Goal: Task Accomplishment & Management: Use online tool/utility

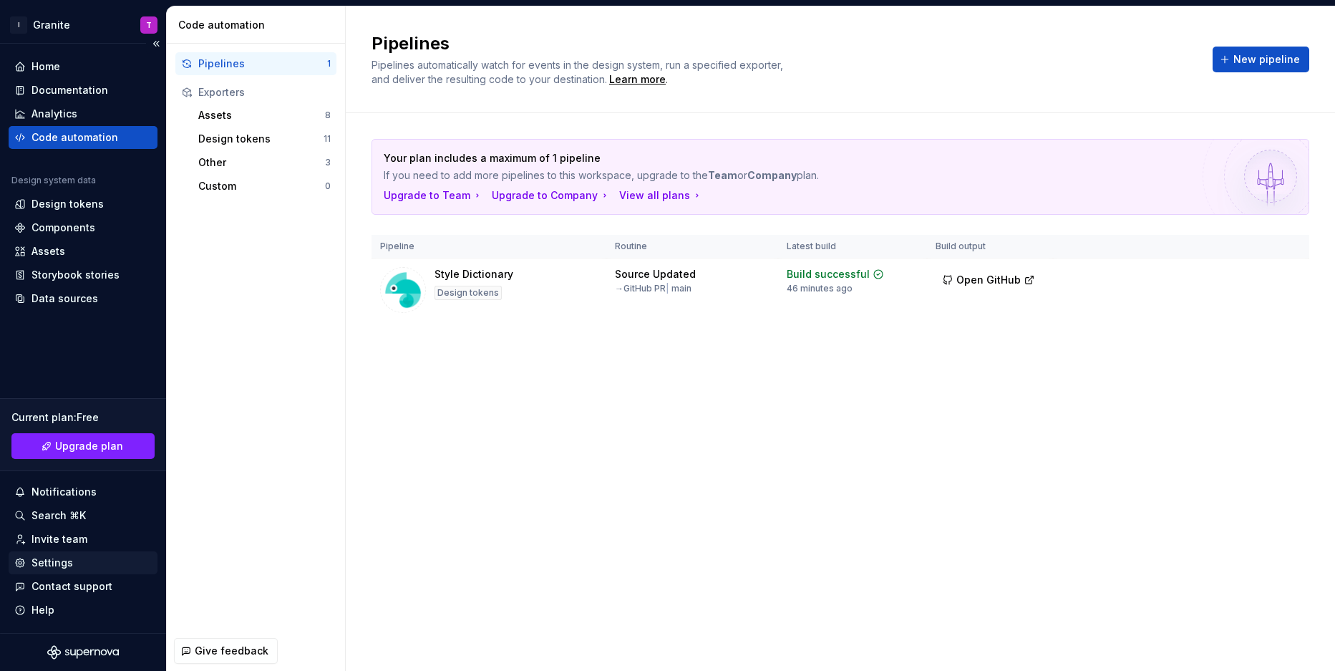
click at [69, 566] on div "Settings" at bounding box center [52, 562] width 42 height 14
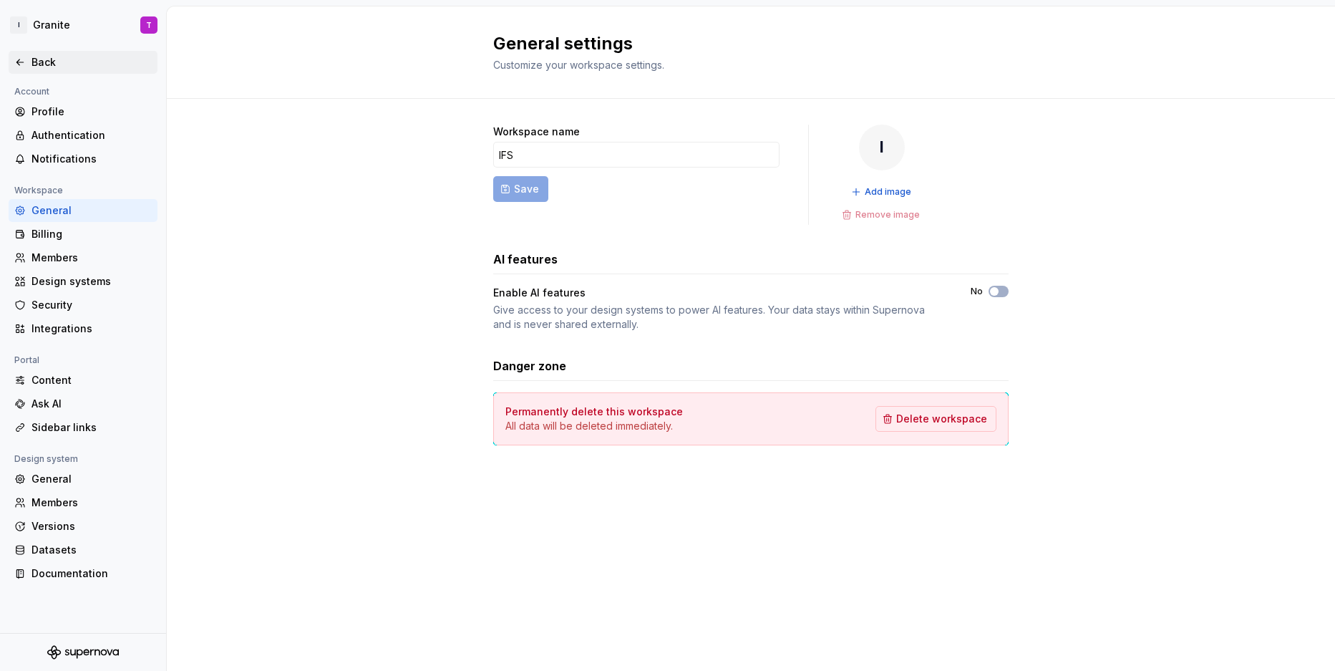
click at [39, 62] on div "Back" at bounding box center [91, 62] width 120 height 14
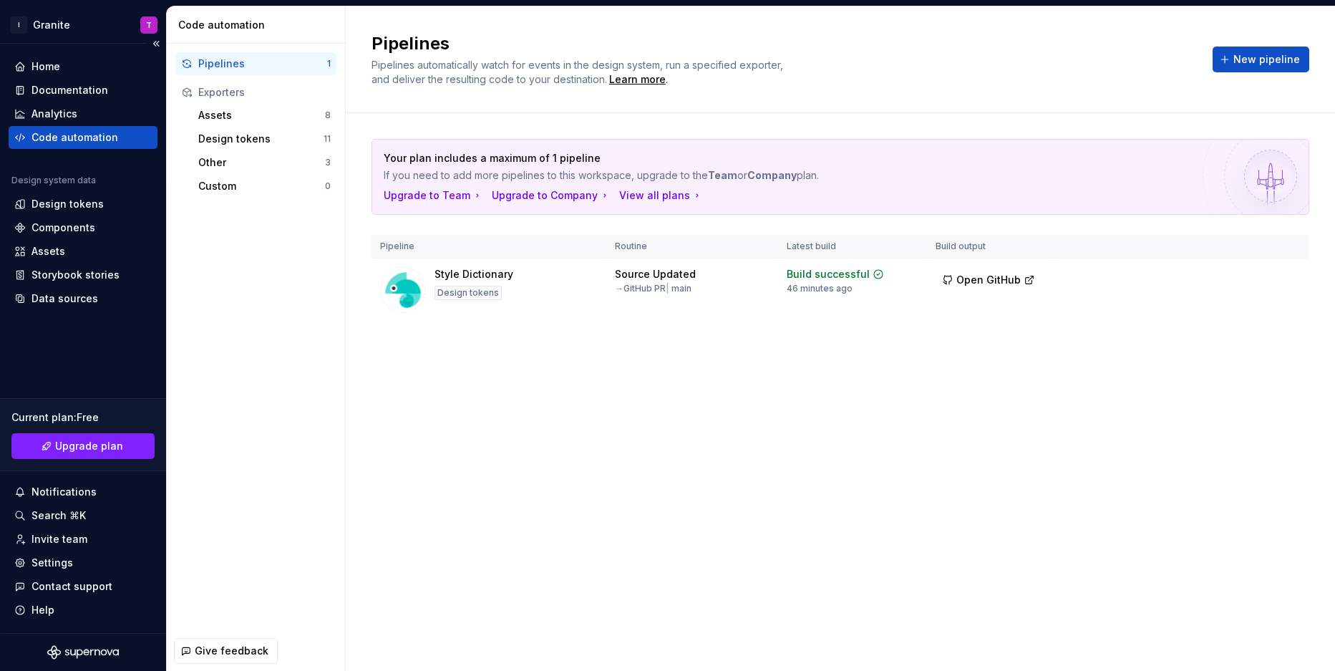
click at [82, 140] on div "Code automation" at bounding box center [74, 137] width 87 height 14
click at [1286, 274] on html "I Granite T Home Documentation Analytics Code automation Design system data Des…" at bounding box center [667, 335] width 1335 height 671
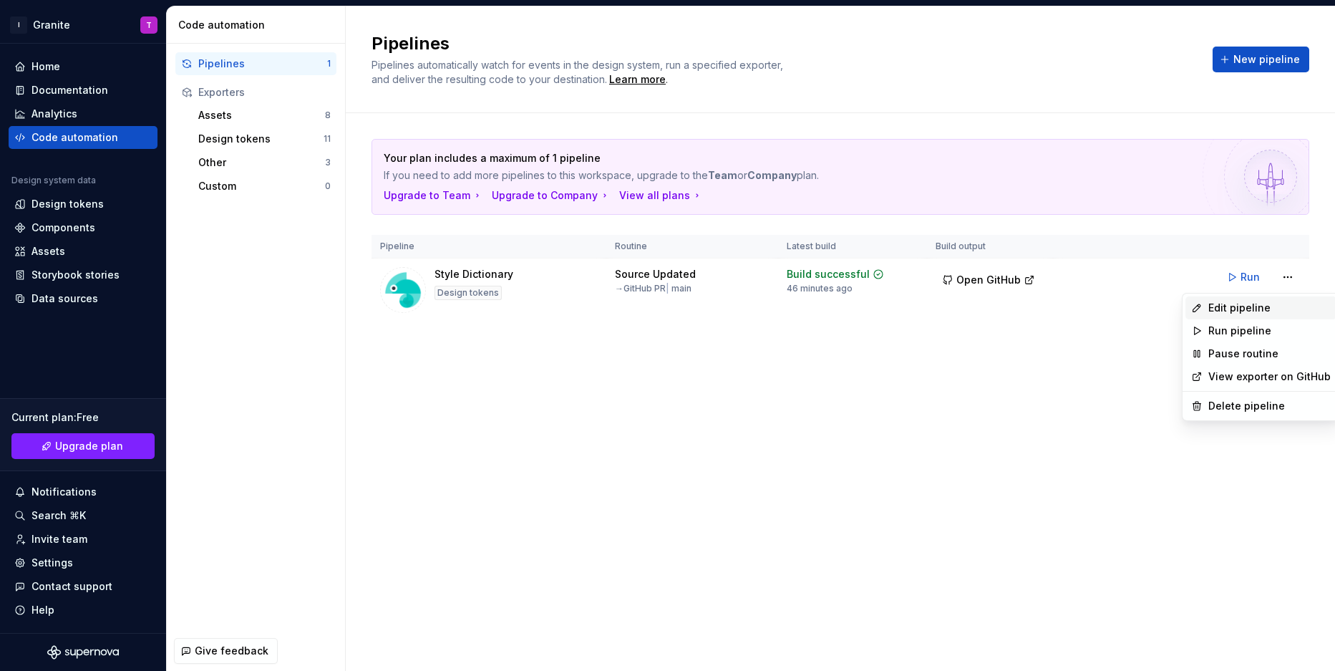
click at [1235, 315] on div "Edit pipeline" at bounding box center [1260, 307] width 151 height 23
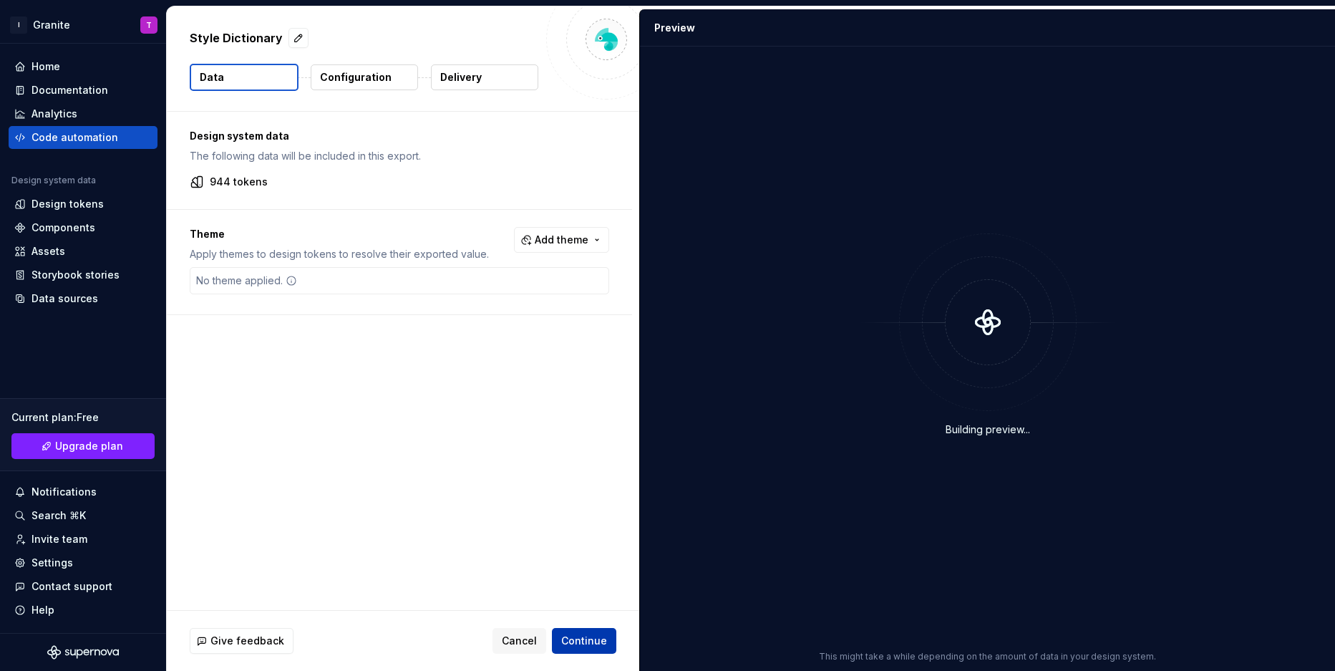
click at [595, 638] on span "Continue" at bounding box center [584, 640] width 46 height 14
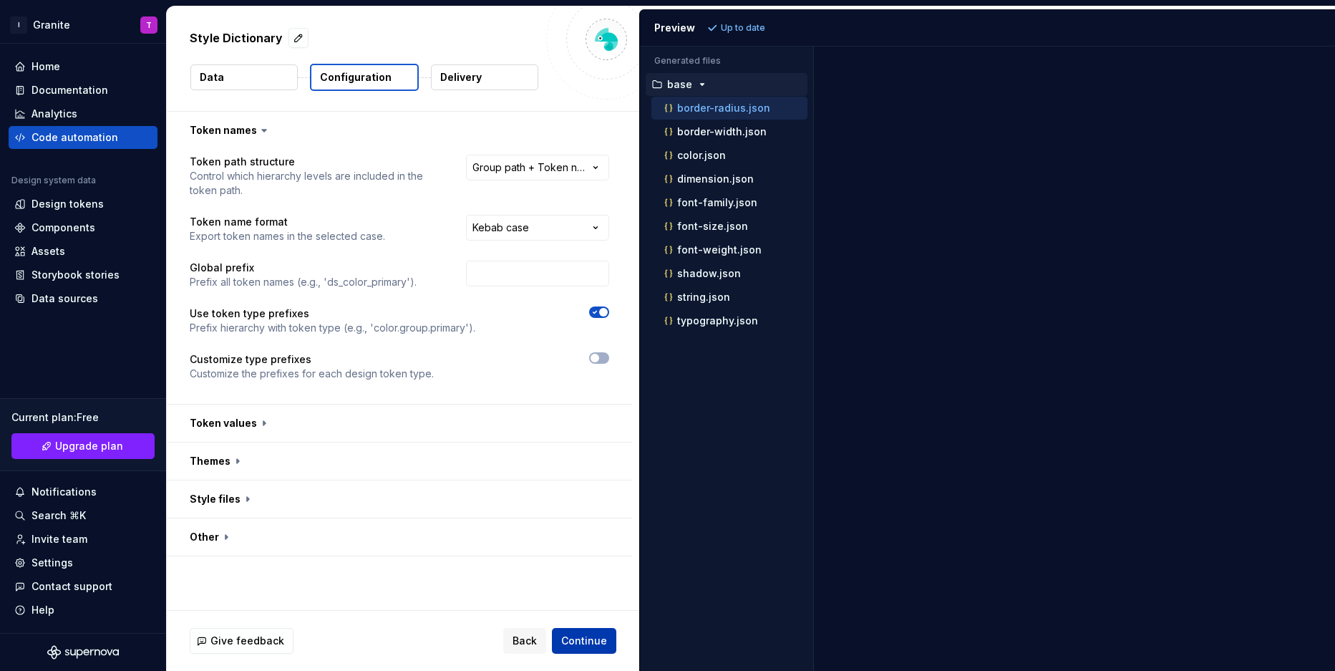
click at [595, 638] on span "Continue" at bounding box center [584, 640] width 46 height 14
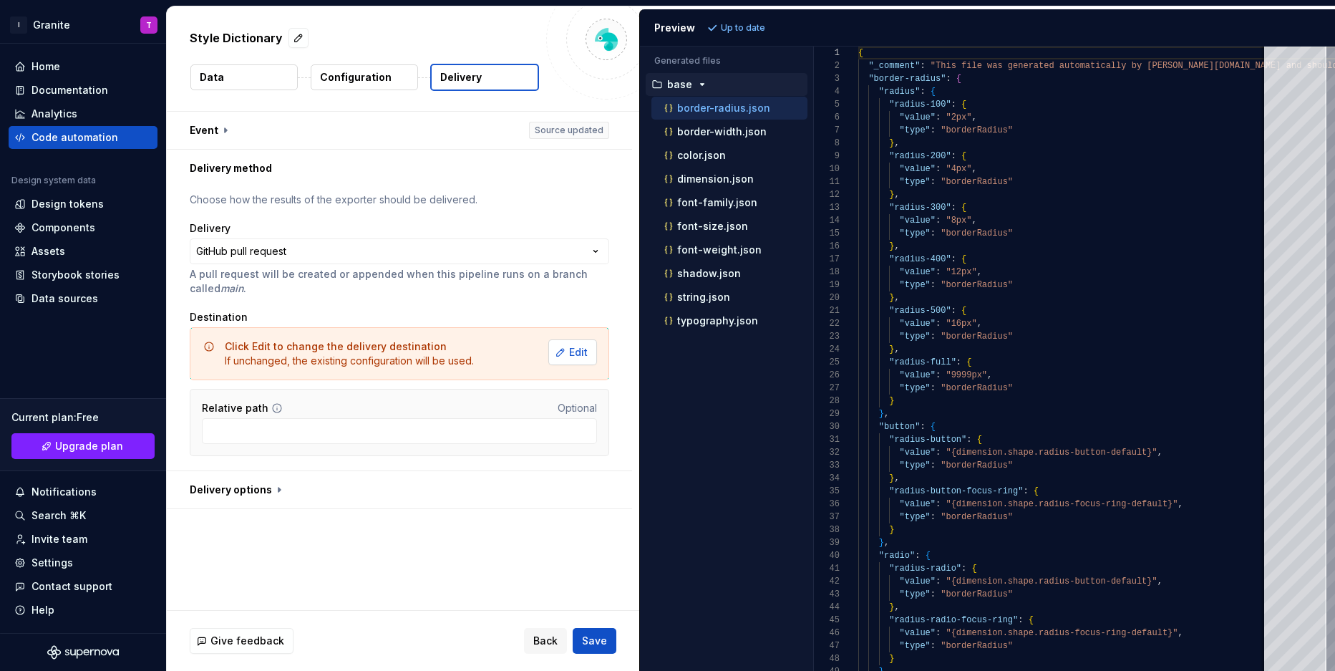
click at [585, 357] on span "Edit" at bounding box center [578, 352] width 19 height 14
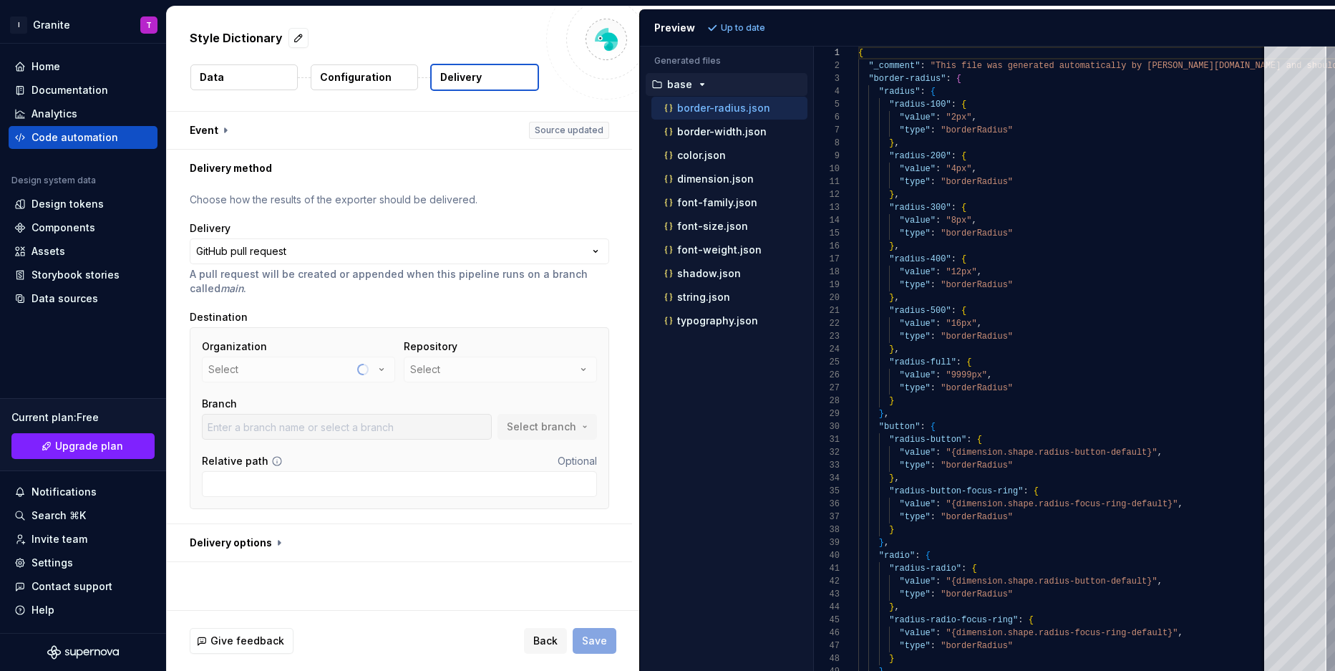
click at [394, 264] on div "**********" at bounding box center [399, 258] width 419 height 74
click at [449, 246] on html "**********" at bounding box center [667, 335] width 1335 height 671
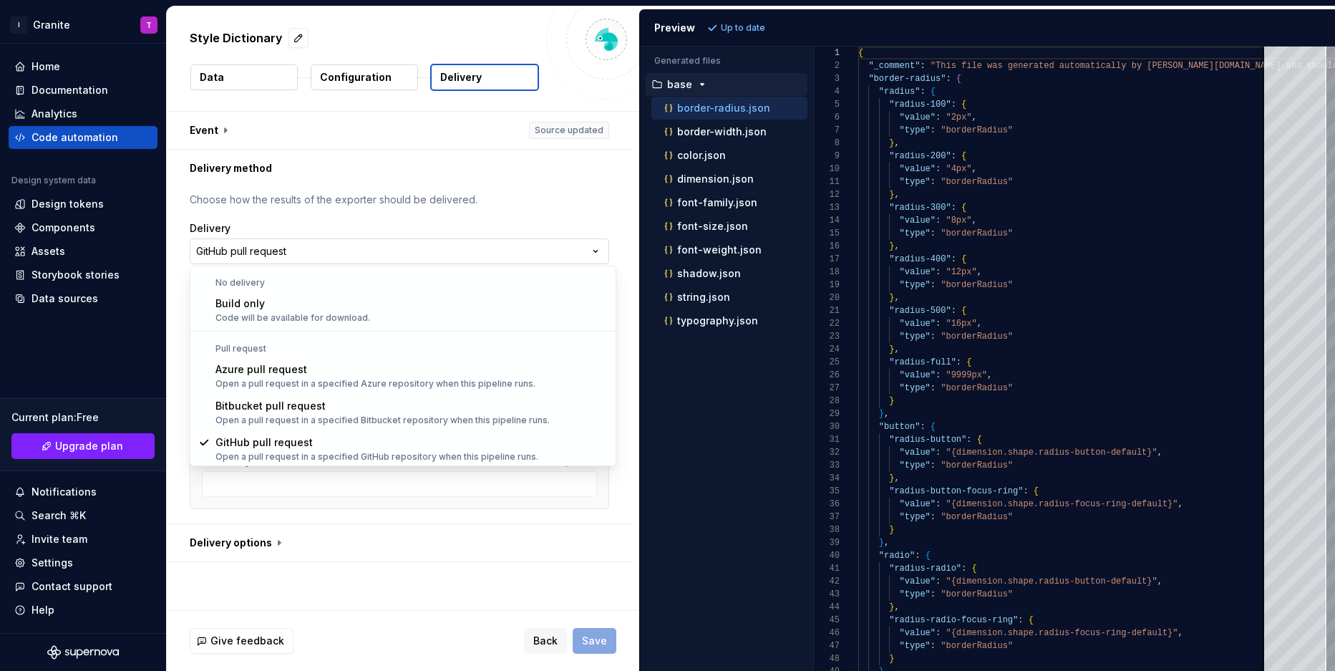
scroll to position [1, 0]
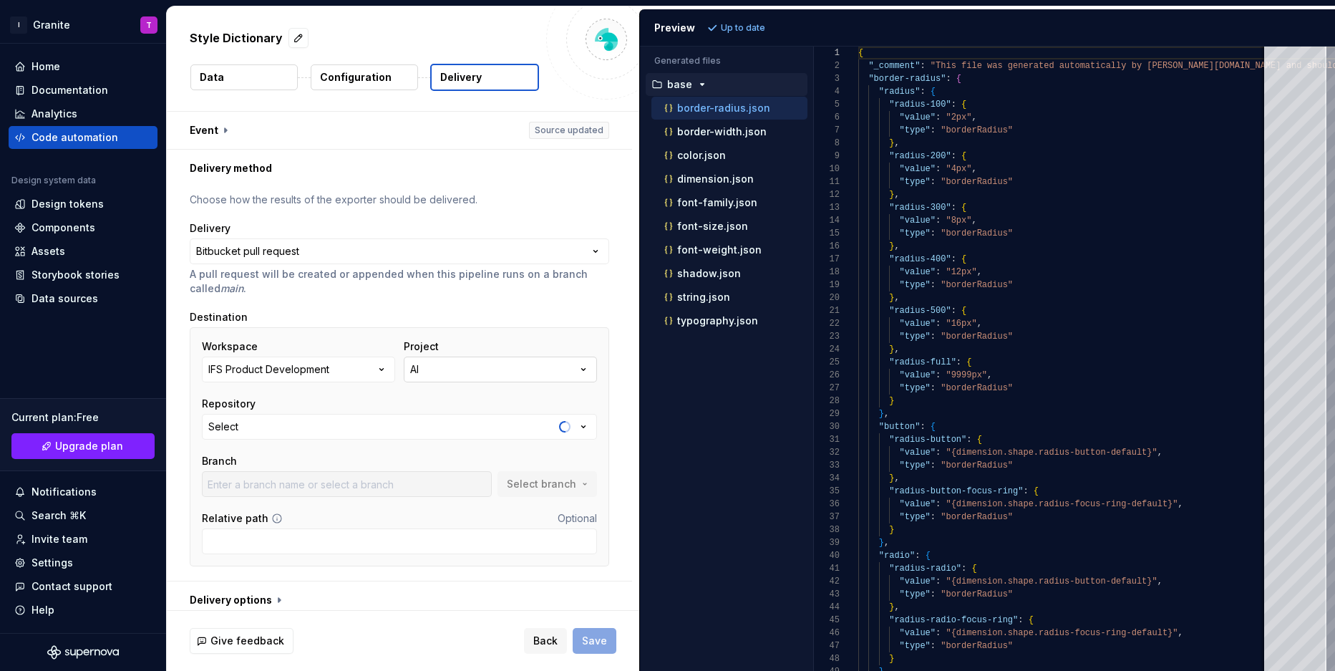
click at [462, 367] on button "AI" at bounding box center [500, 369] width 193 height 26
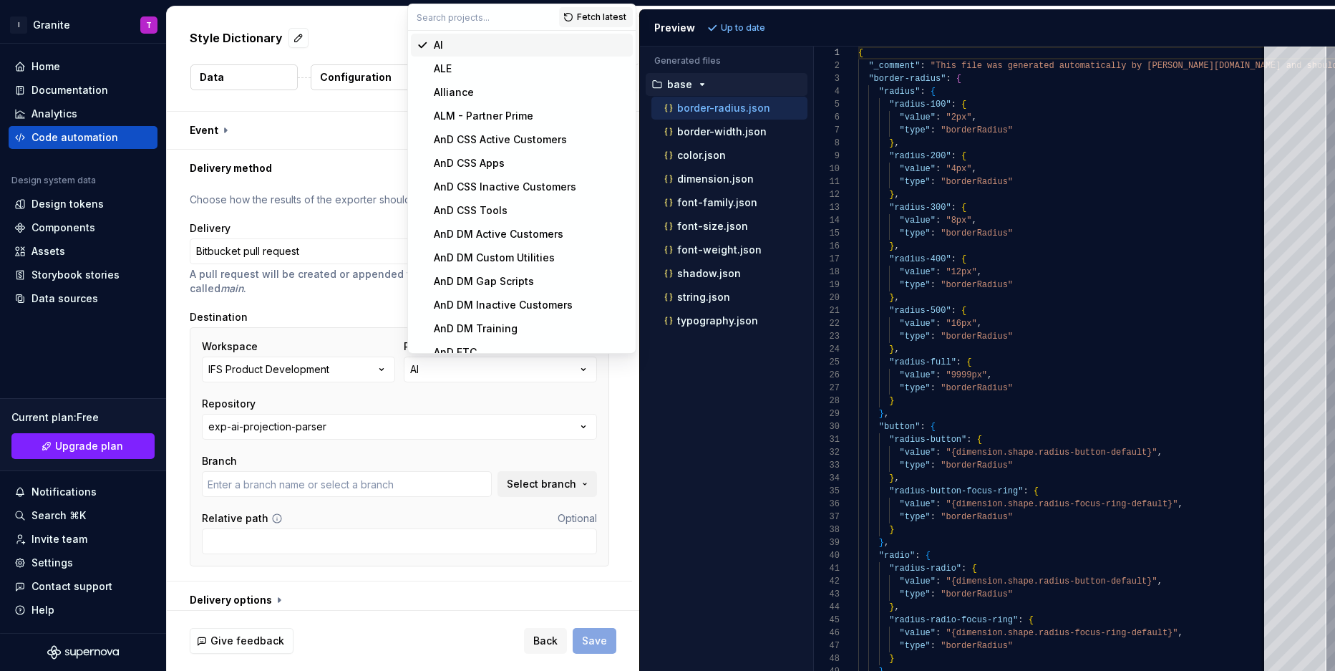
type input "main"
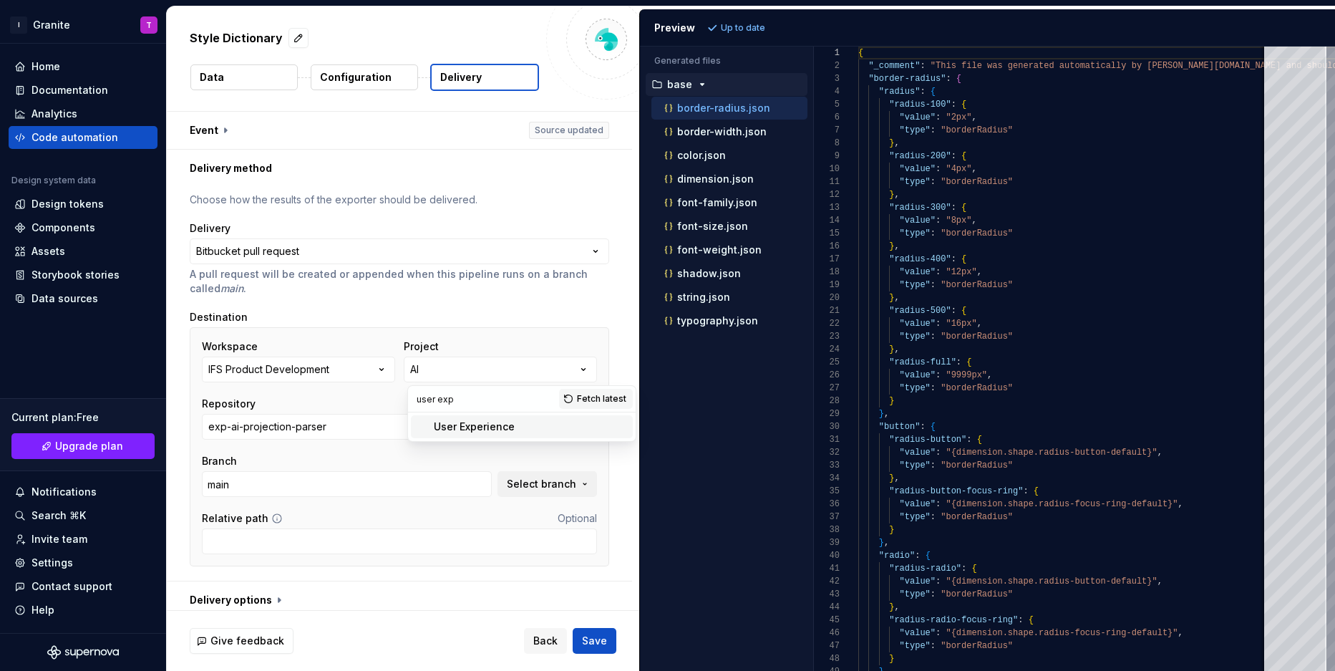
type input "user exp"
click at [477, 434] on span "User Experience" at bounding box center [522, 426] width 222 height 23
click at [383, 424] on button "IFS/UX/ComponentLibrary" at bounding box center [399, 427] width 395 height 26
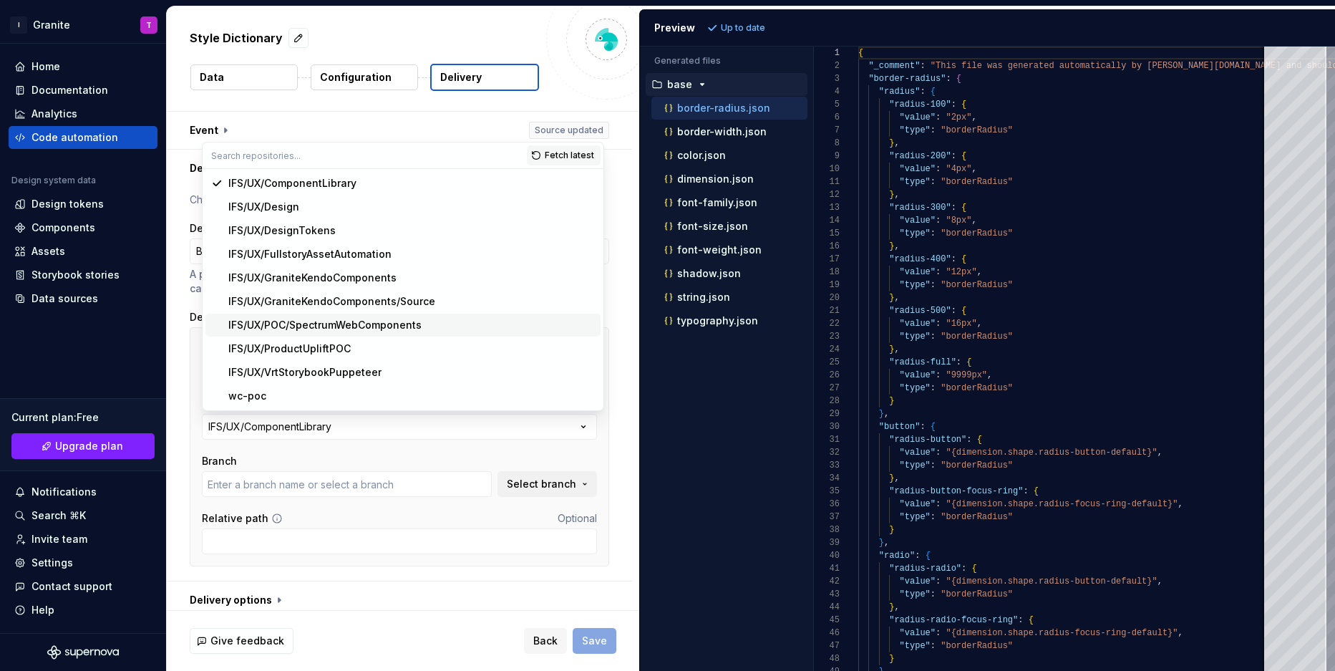
click at [374, 328] on div "IFS/UX/POC/SpectrumWebComponents" at bounding box center [324, 325] width 193 height 14
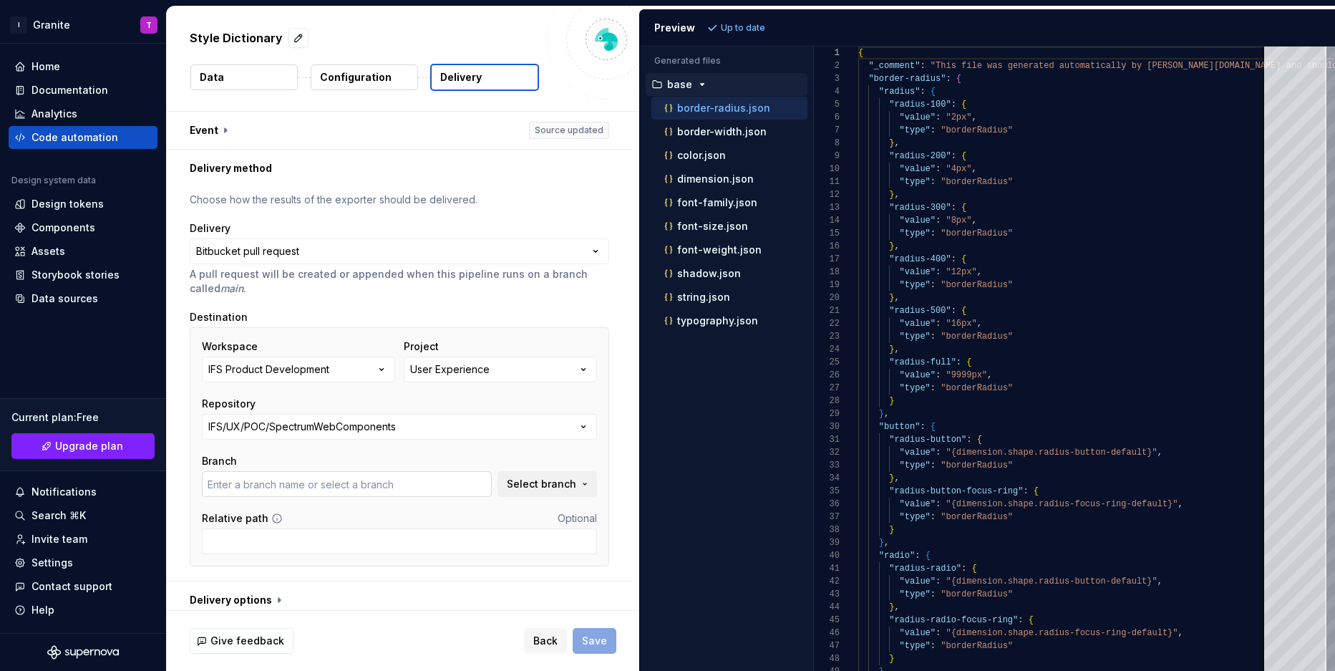
type input "main"
click at [590, 638] on span "Save" at bounding box center [594, 640] width 25 height 14
